Goal: Information Seeking & Learning: Learn about a topic

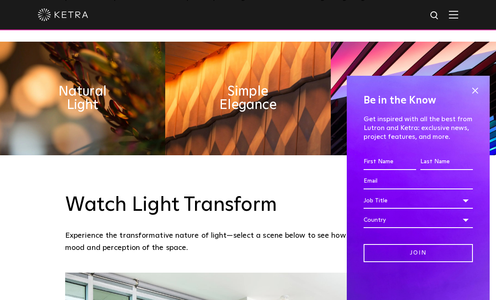
click at [476, 97] on span at bounding box center [474, 90] width 13 height 13
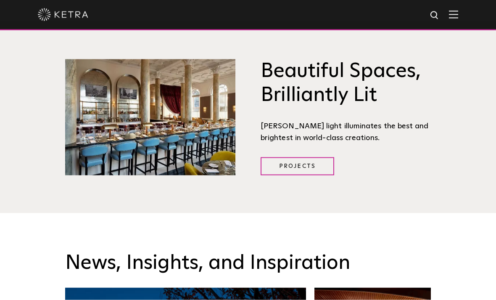
scroll to position [975, 0]
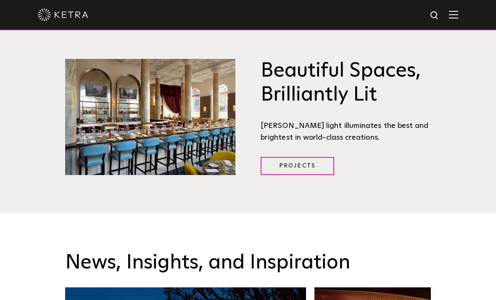
click at [329, 165] on link "Projects" at bounding box center [297, 166] width 74 height 18
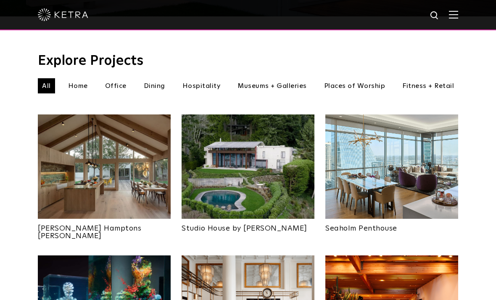
scroll to position [271, 0]
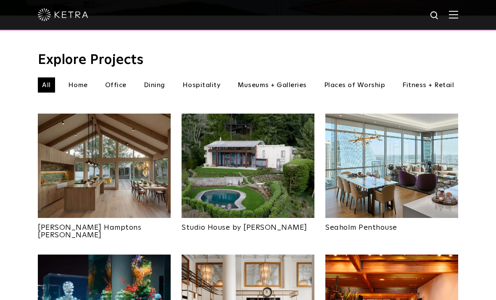
click at [81, 79] on li "Home" at bounding box center [78, 84] width 28 height 15
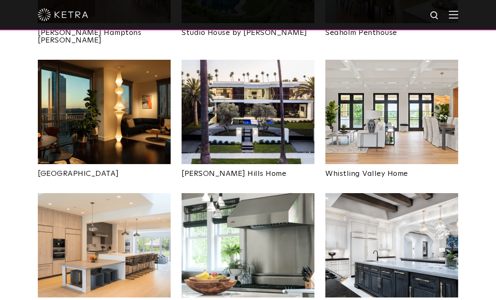
scroll to position [470, 0]
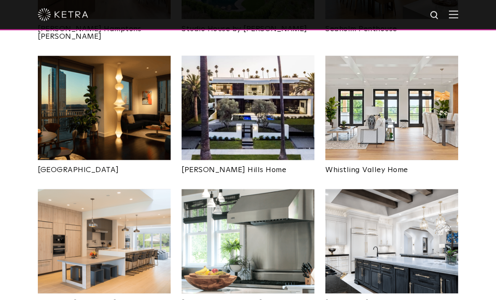
click at [93, 196] on img at bounding box center [104, 241] width 133 height 104
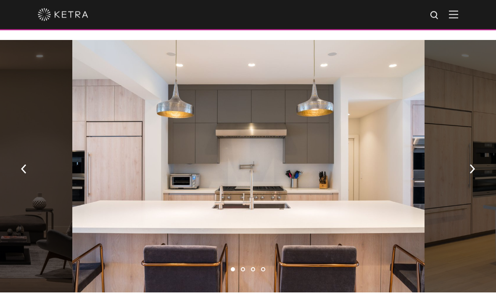
scroll to position [445, 0]
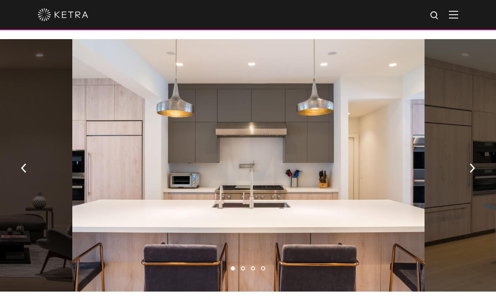
click at [465, 161] on button "button" at bounding box center [472, 167] width 18 height 29
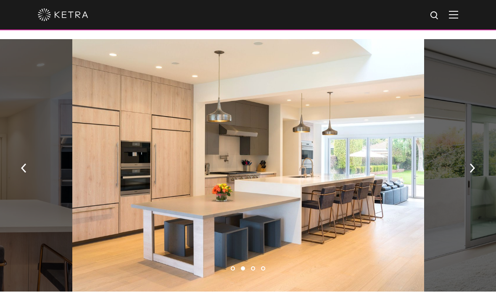
click at [469, 170] on button "button" at bounding box center [472, 167] width 18 height 29
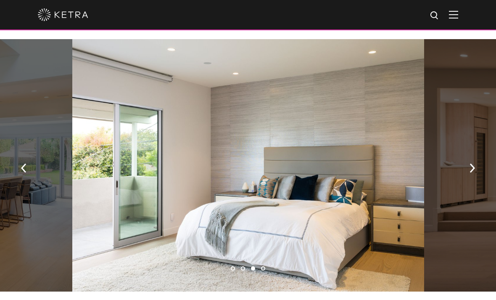
click at [470, 169] on img "button" at bounding box center [471, 167] width 5 height 9
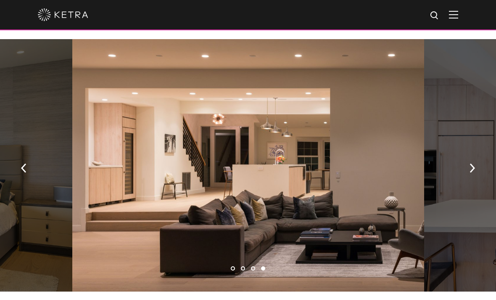
click at [17, 153] on button "button" at bounding box center [24, 167] width 18 height 29
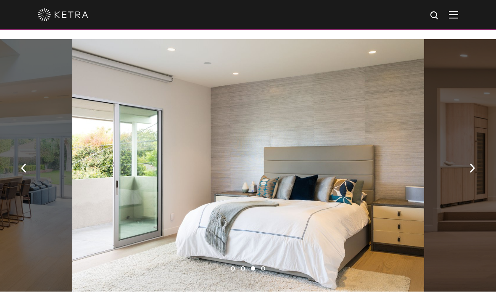
click at [24, 158] on button "button" at bounding box center [24, 167] width 18 height 29
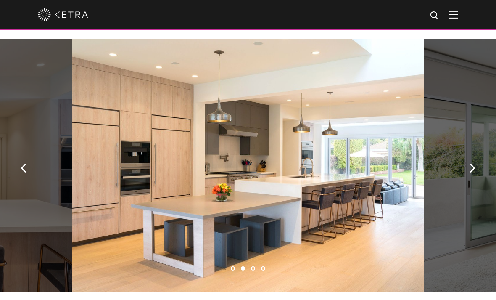
click at [30, 158] on button "button" at bounding box center [24, 167] width 18 height 29
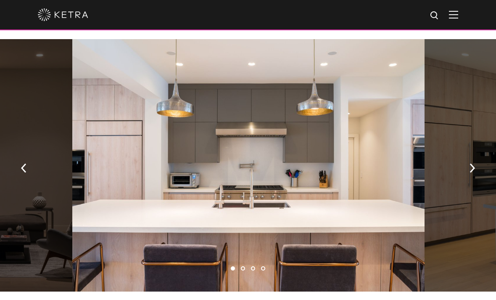
click at [468, 169] on button "button" at bounding box center [472, 167] width 18 height 29
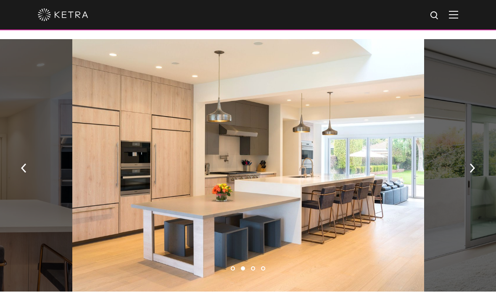
click at [27, 153] on button "button" at bounding box center [24, 167] width 18 height 29
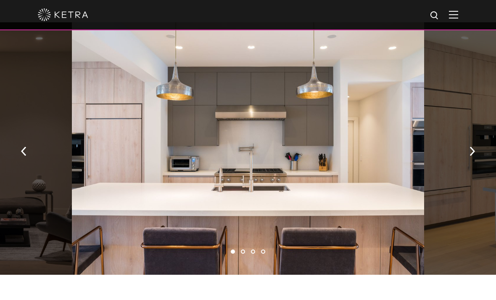
scroll to position [461, 0]
click at [45, 0] on div at bounding box center [248, 14] width 420 height 29
